Goal: Transaction & Acquisition: Purchase product/service

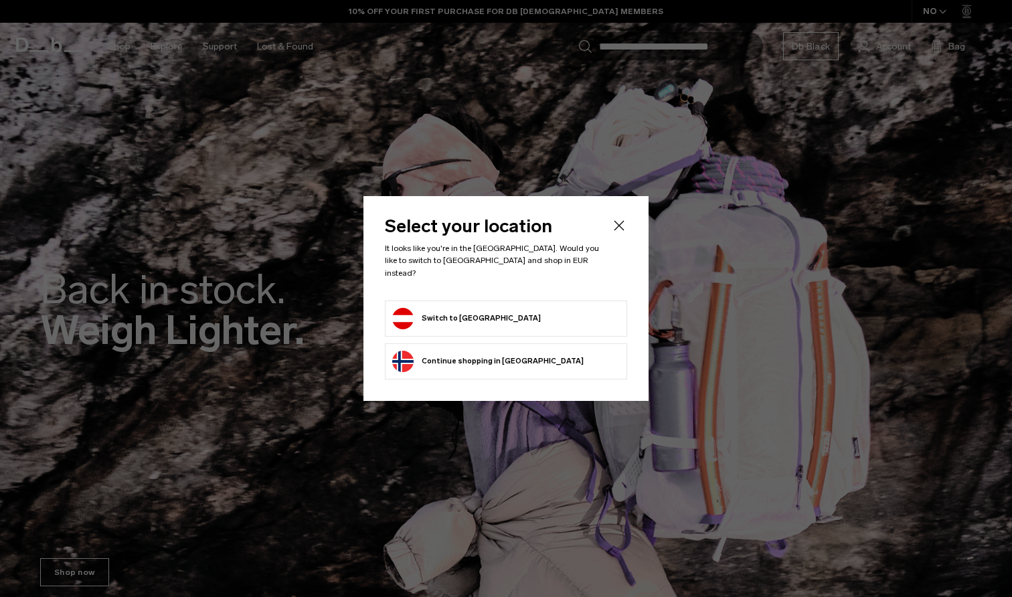
click at [467, 321] on button "Switch to Austria" at bounding box center [466, 318] width 149 height 21
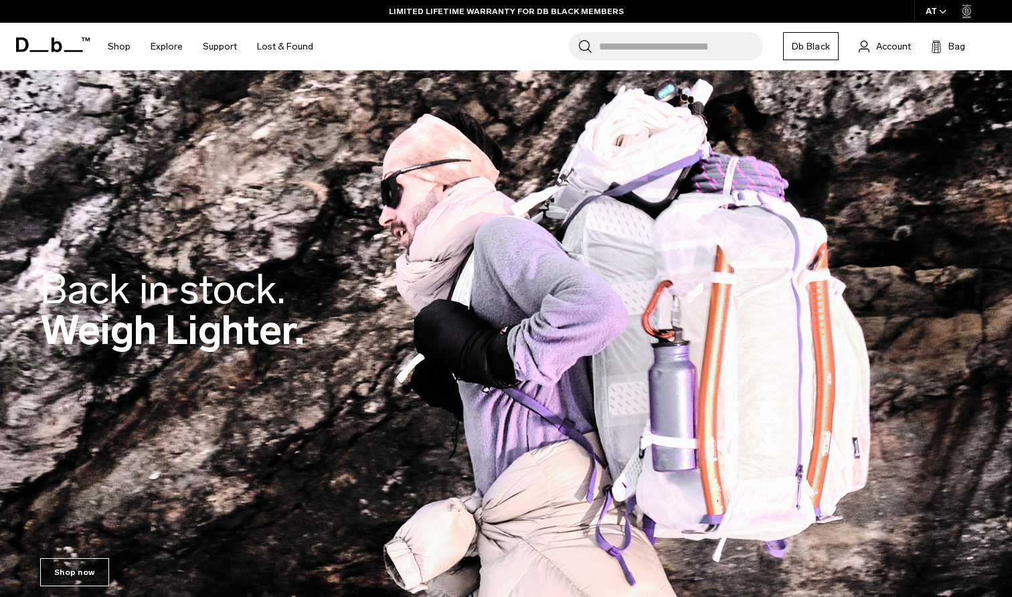
click at [60, 35] on h1 "Db" at bounding box center [53, 44] width 74 height 51
click at [56, 40] on icon at bounding box center [53, 44] width 74 height 15
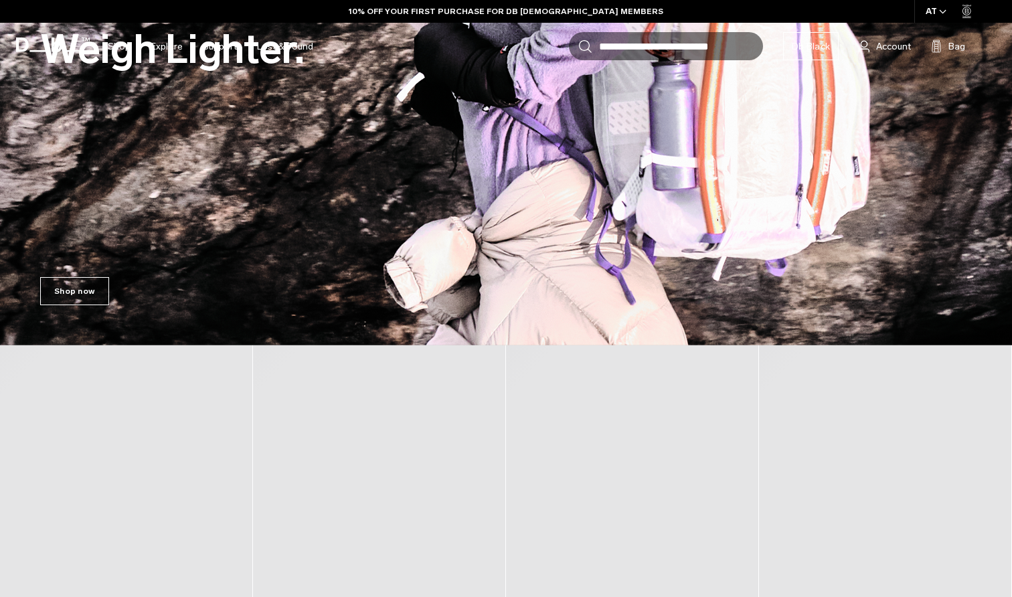
scroll to position [311, 0]
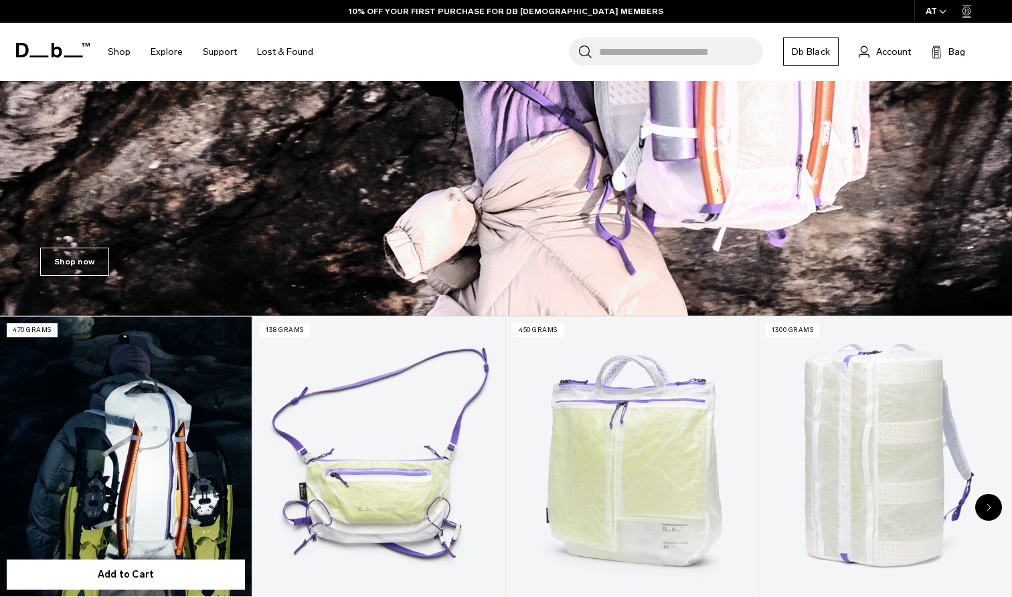
click at [132, 395] on link "Weigh Lighter Backpack 25L" at bounding box center [126, 457] width 252 height 280
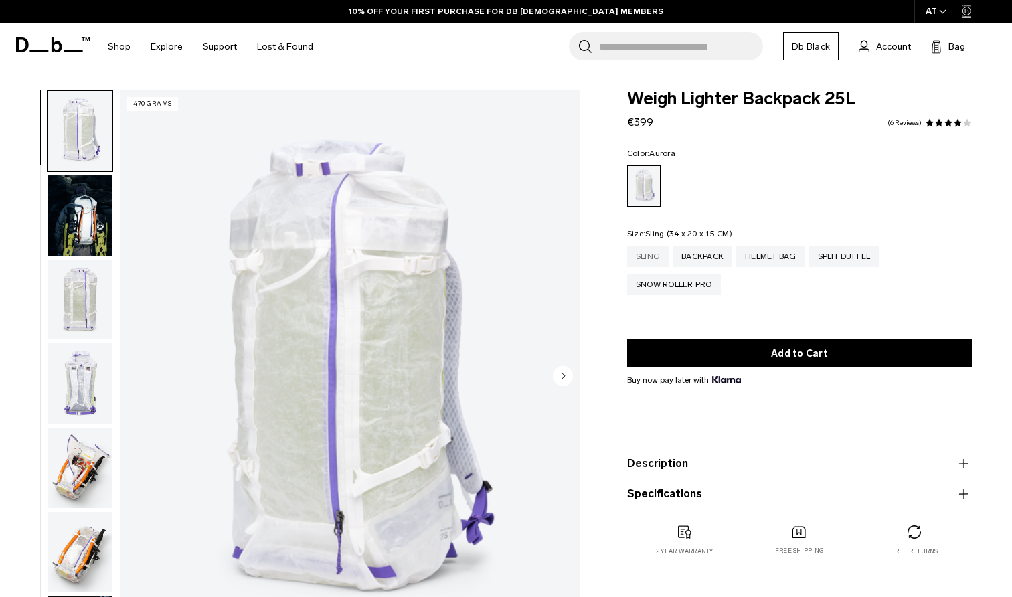
click at [657, 258] on div "Sling" at bounding box center [647, 256] width 41 height 21
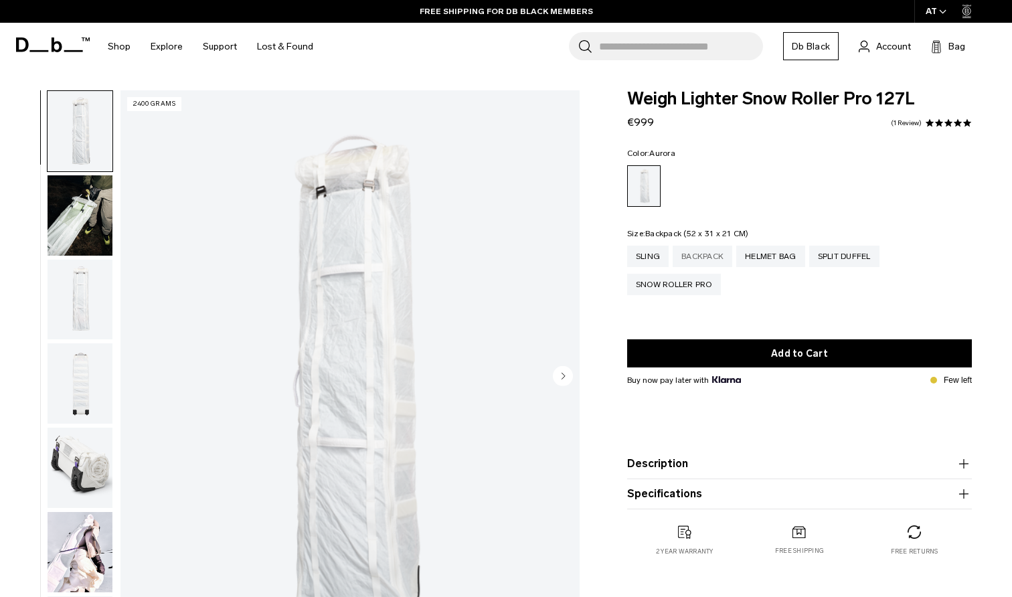
click at [709, 261] on div "Backpack" at bounding box center [703, 256] width 60 height 21
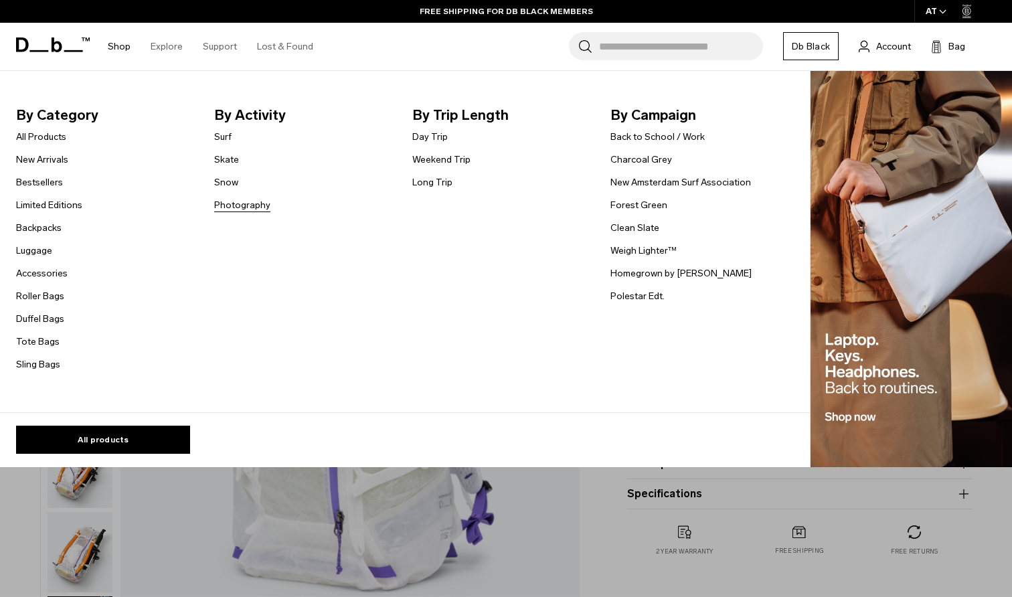
click at [245, 204] on link "Photography" at bounding box center [242, 205] width 56 height 14
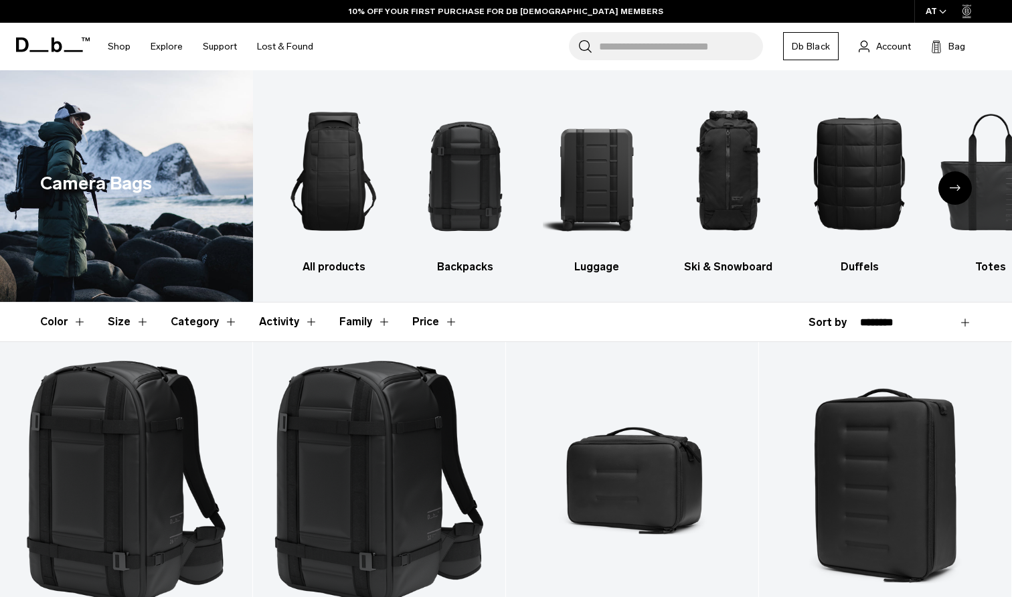
click at [955, 188] on icon "Next slide" at bounding box center [955, 188] width 11 height 6
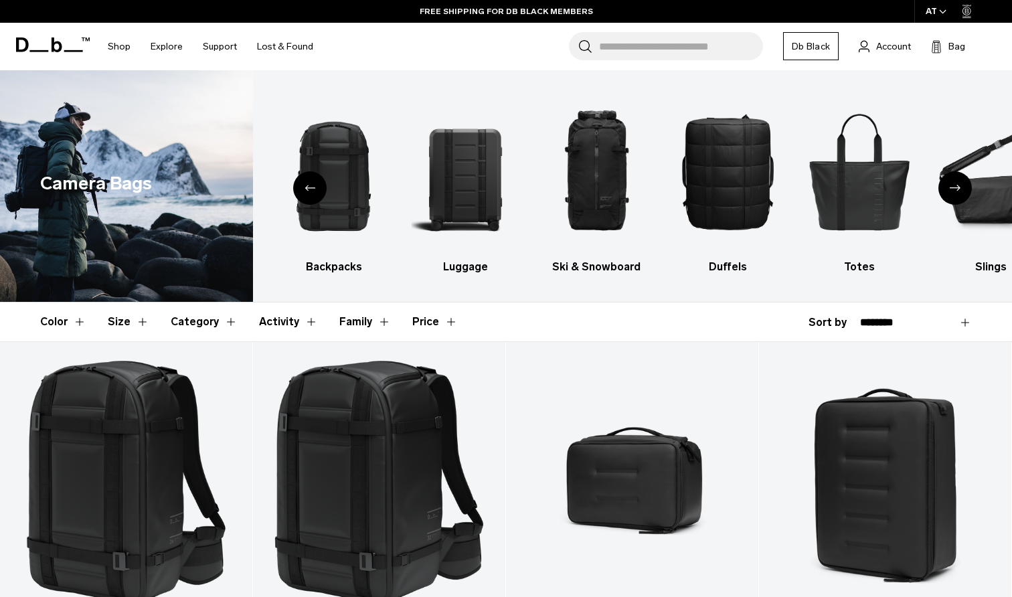
click at [955, 189] on icon "Next slide" at bounding box center [955, 188] width 11 height 6
